Goal: Task Accomplishment & Management: Manage account settings

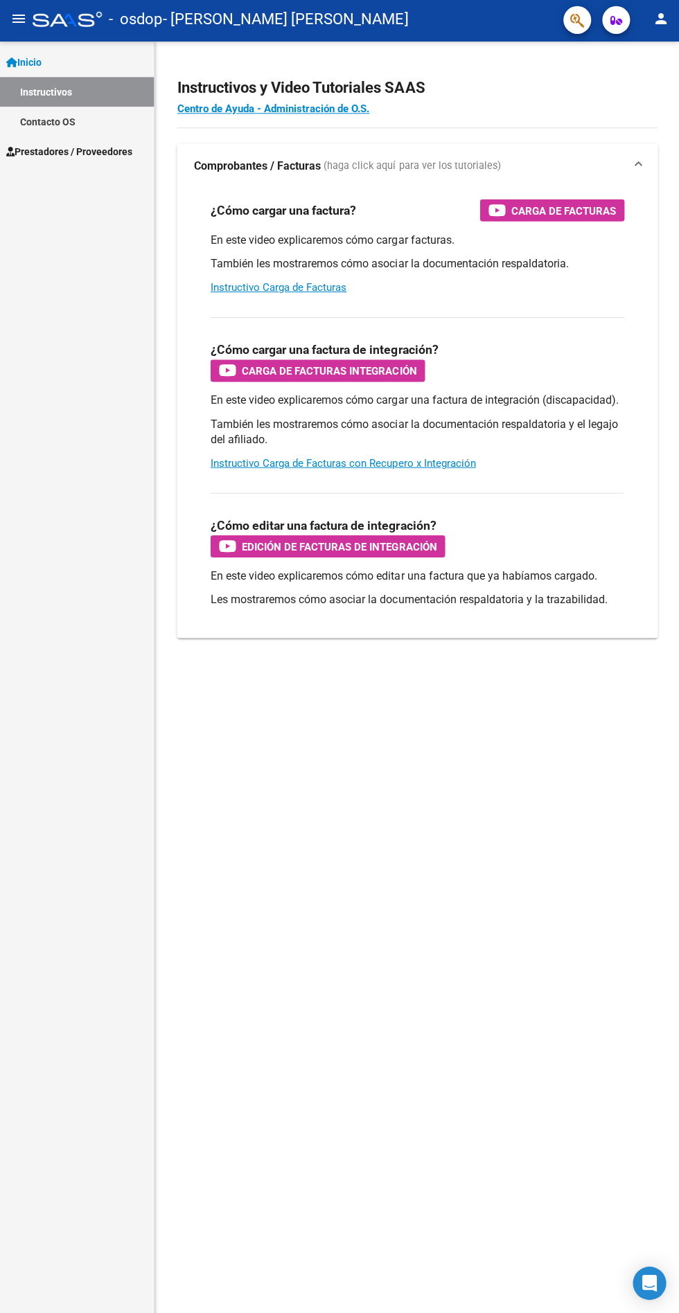
click at [85, 154] on span "Prestadores / Proveedores" at bounding box center [70, 154] width 126 height 15
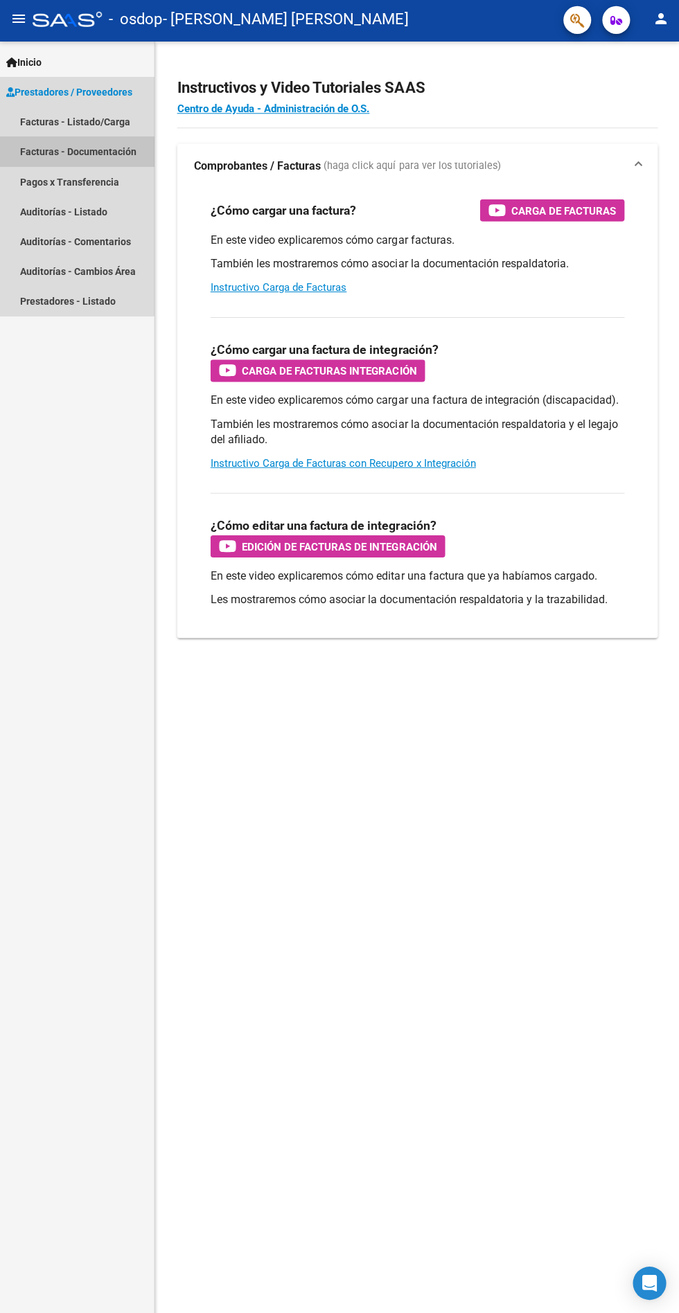
click at [61, 154] on link "Facturas - Documentación" at bounding box center [77, 154] width 154 height 30
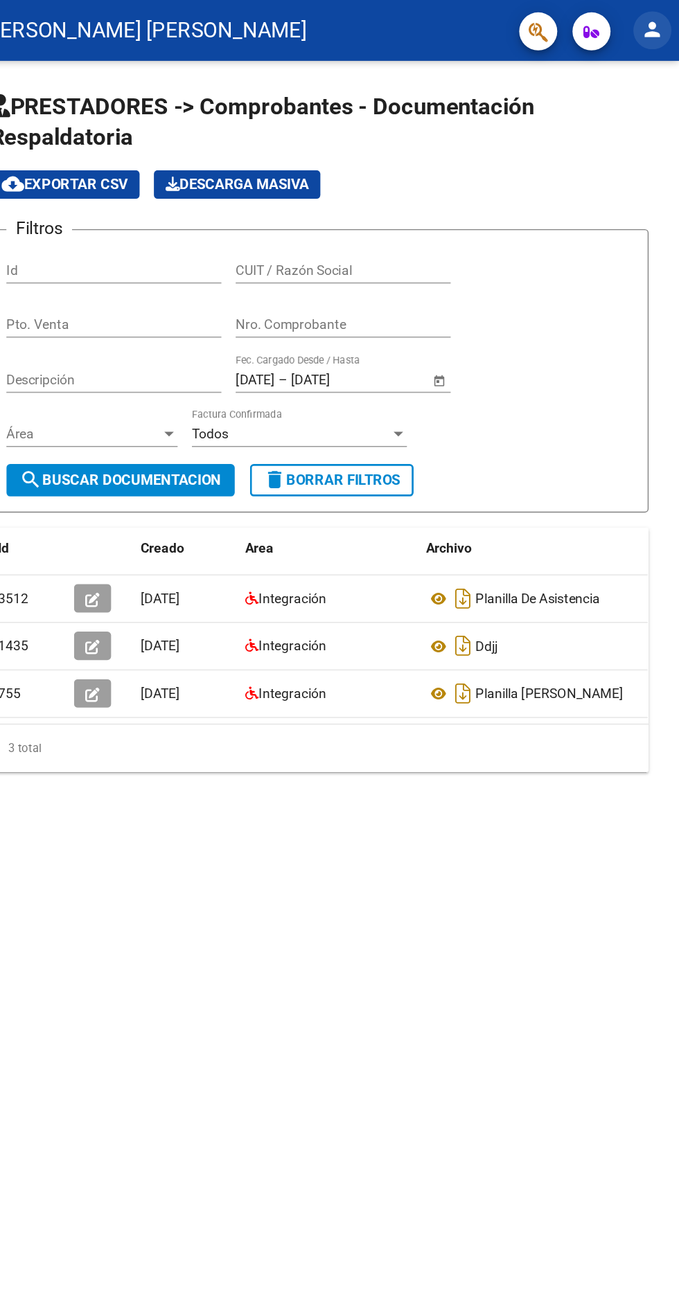
click at [668, 21] on button "person" at bounding box center [660, 22] width 28 height 28
click at [656, 91] on button "exit_to_app Salir" at bounding box center [631, 91] width 85 height 33
